Goal: Entertainment & Leisure: Consume media (video, audio)

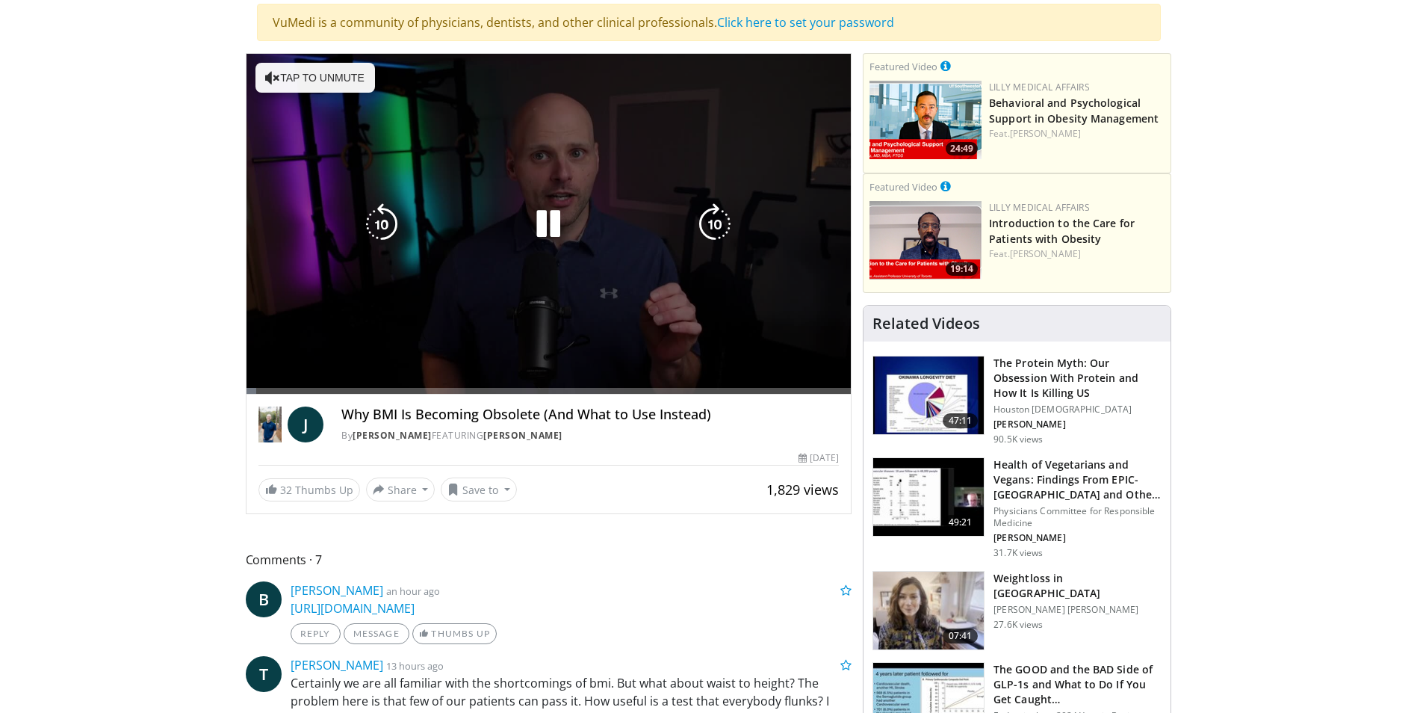
scroll to position [299, 0]
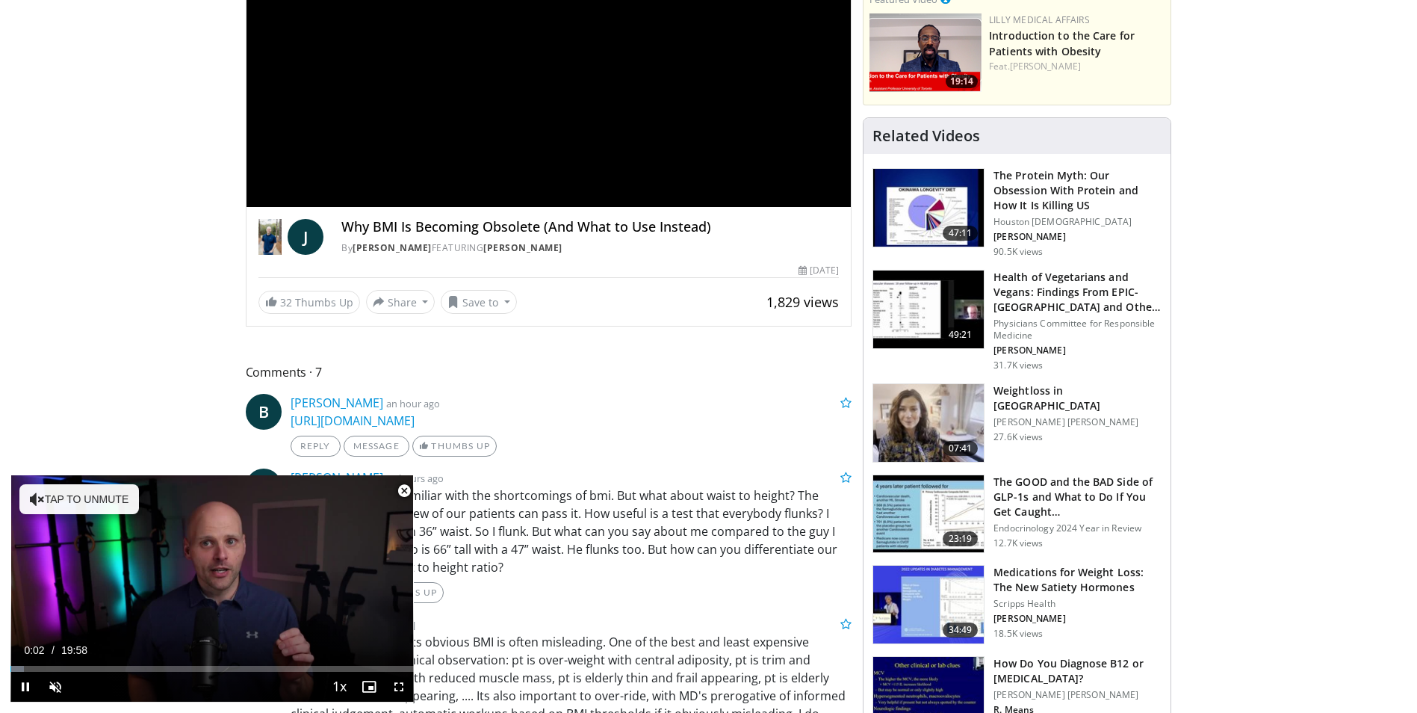
click at [404, 490] on span "Video Player" at bounding box center [404, 491] width 30 height 30
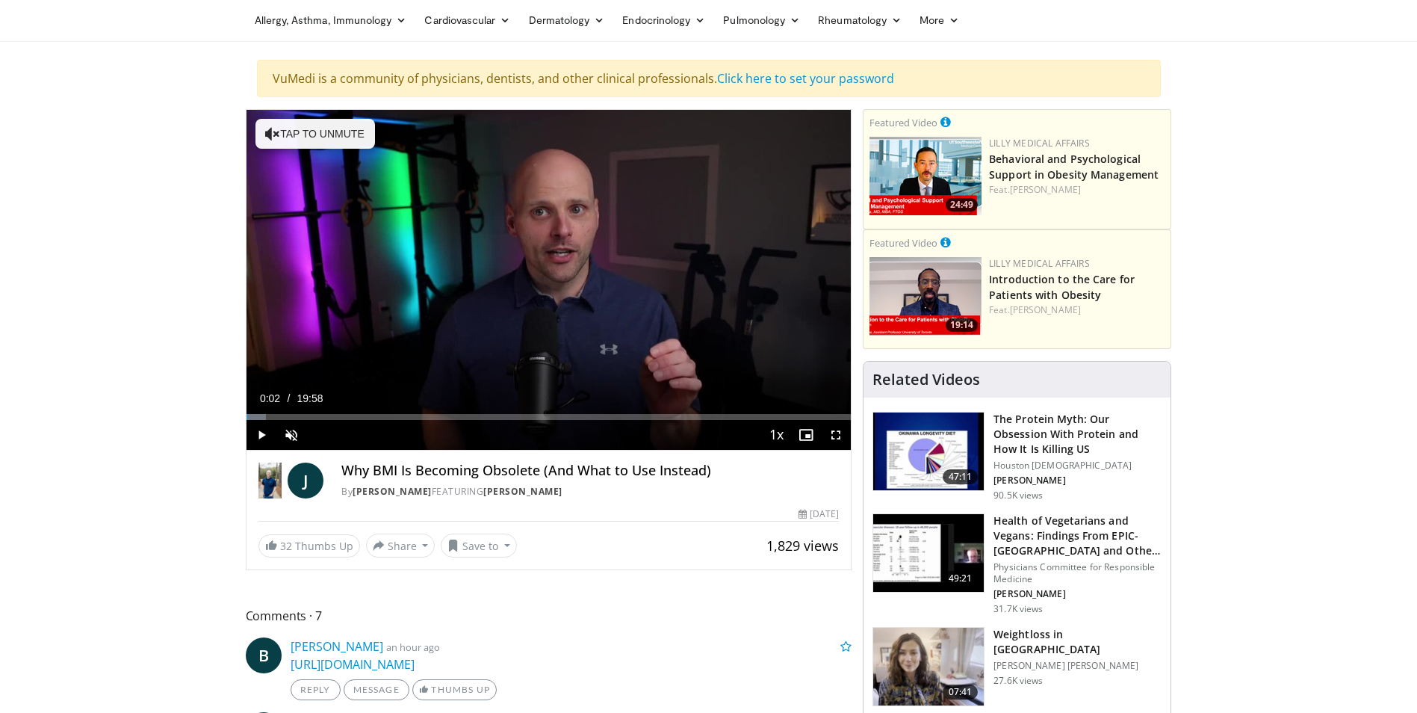
scroll to position [0, 0]
